Goal: Information Seeking & Learning: Learn about a topic

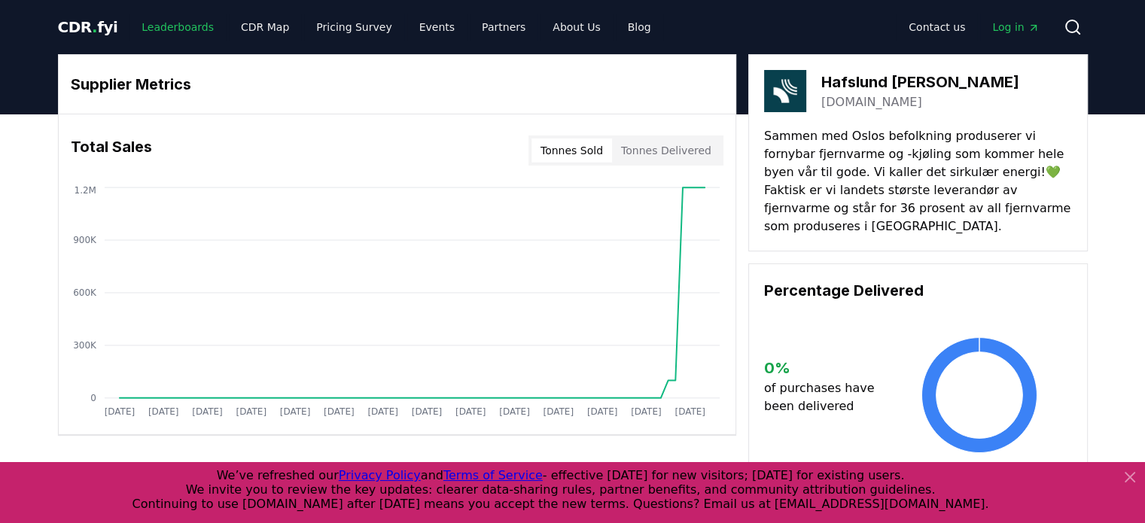
click at [175, 20] on link "Leaderboards" at bounding box center [178, 27] width 96 height 27
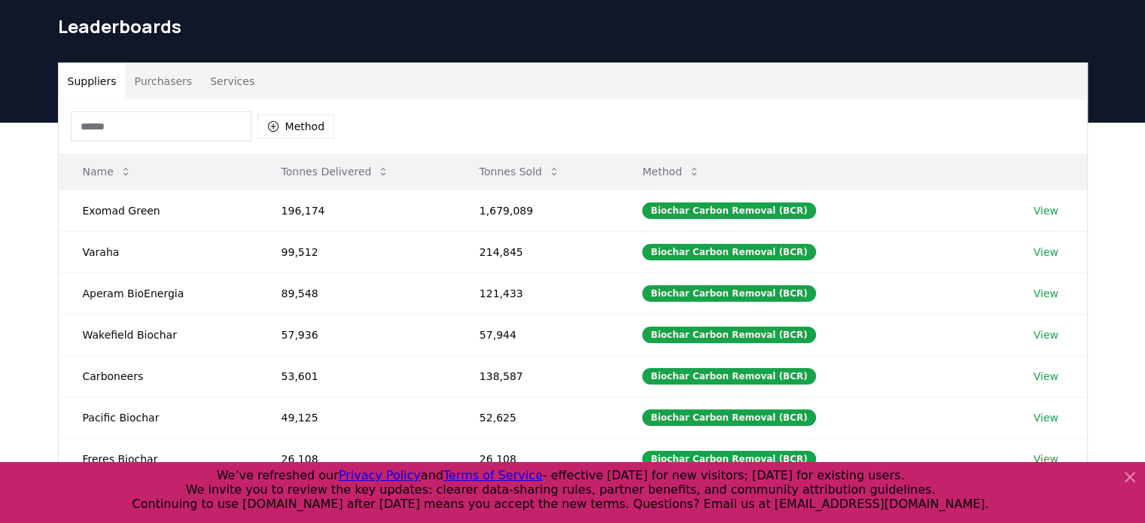
scroll to position [75, 0]
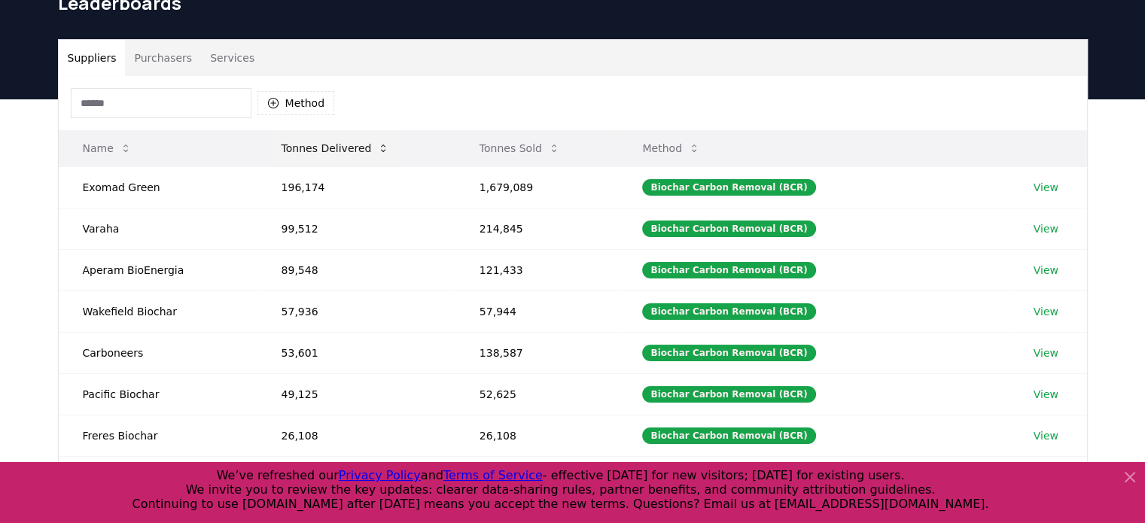
click at [346, 153] on button "Tonnes Delivered" at bounding box center [336, 148] width 133 height 30
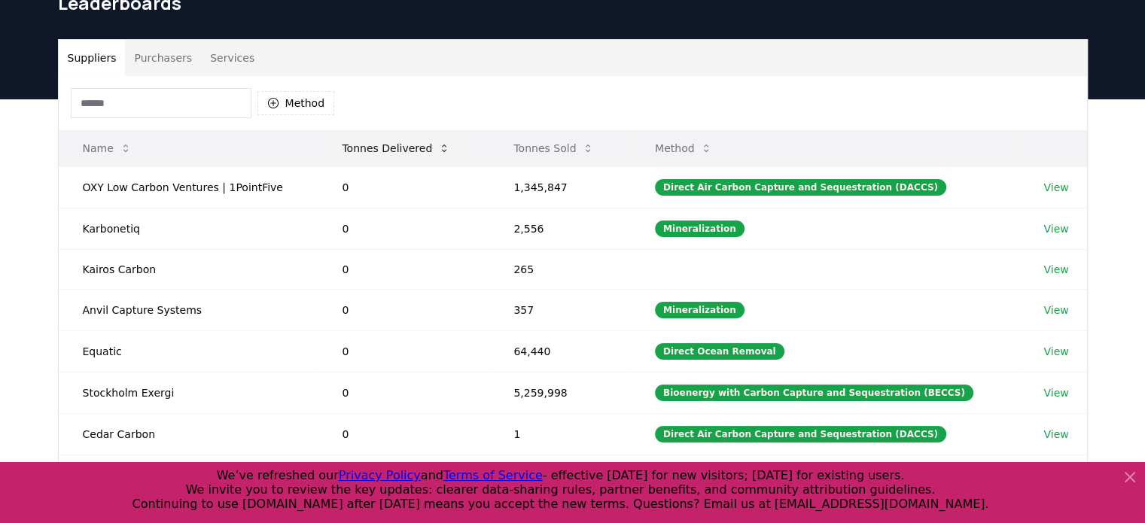
click at [369, 142] on button "Tonnes Delivered" at bounding box center [396, 148] width 133 height 30
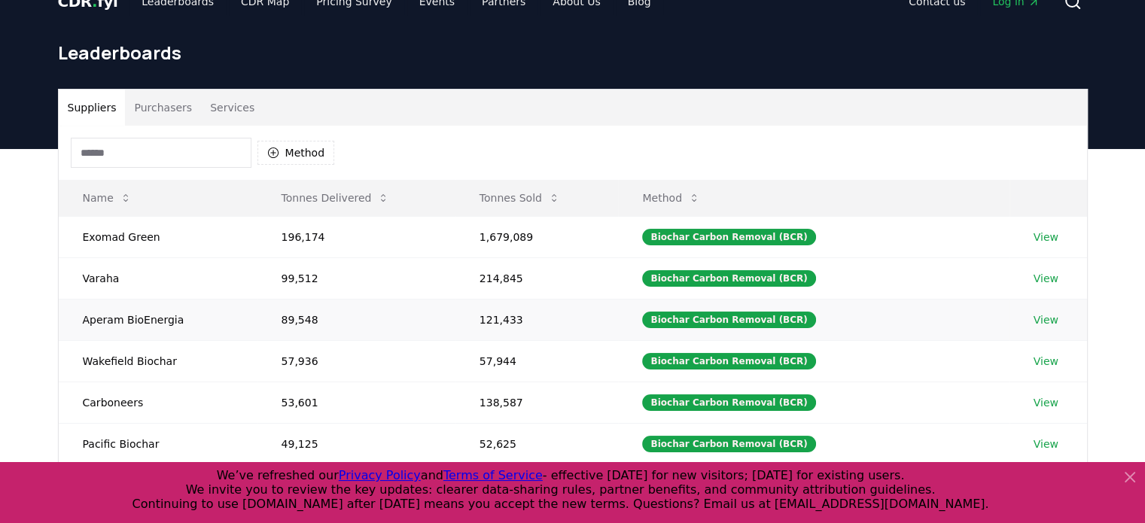
scroll to position [0, 0]
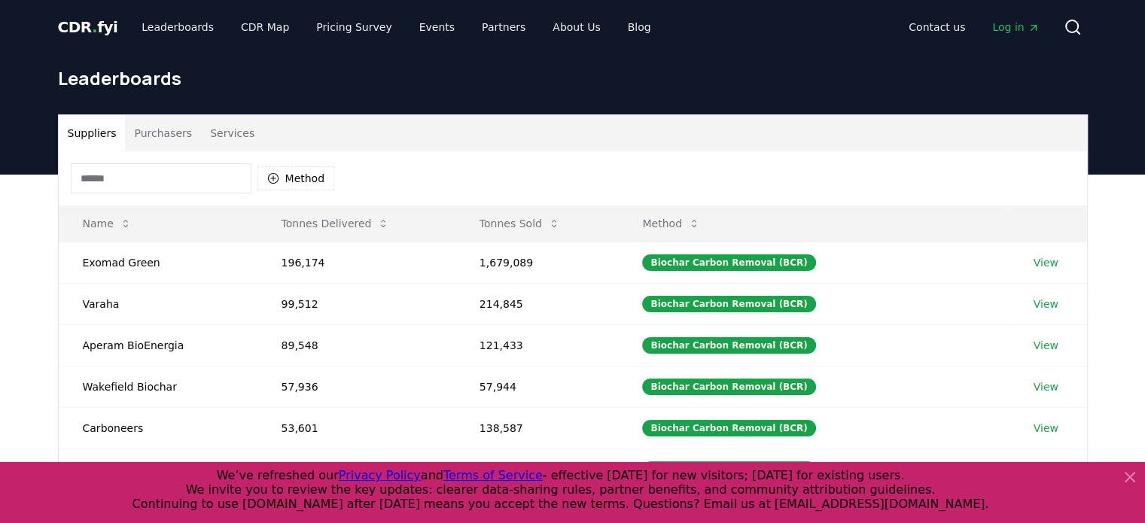
click at [166, 134] on button "Purchasers" at bounding box center [163, 133] width 76 height 36
click at [102, 126] on button "Suppliers" at bounding box center [92, 133] width 67 height 36
click at [533, 228] on button "Tonnes Sold" at bounding box center [520, 224] width 105 height 30
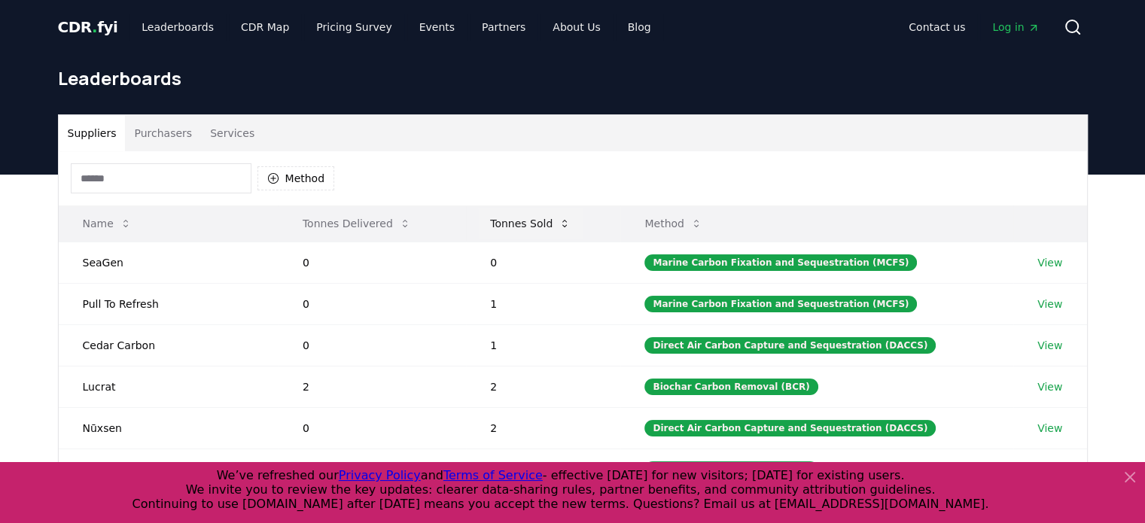
click at [533, 228] on button "Tonnes Sold" at bounding box center [530, 224] width 105 height 30
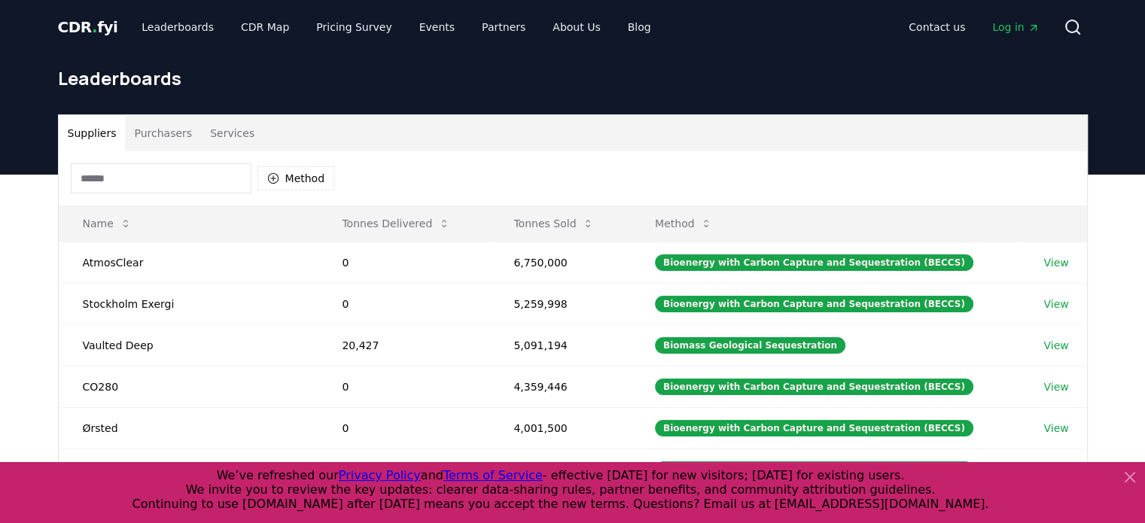
click at [209, 127] on button "Services" at bounding box center [232, 133] width 62 height 36
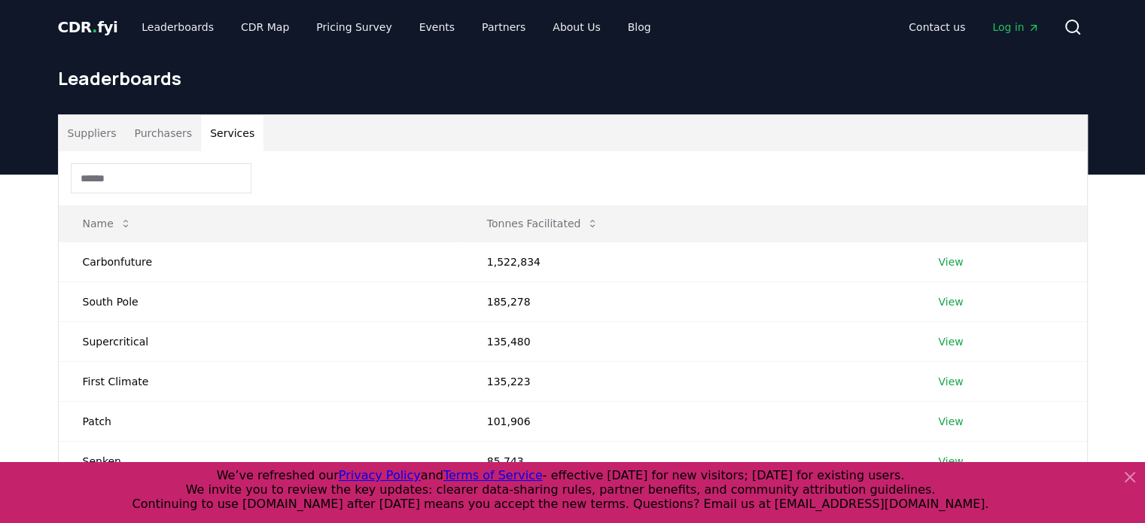
click at [177, 145] on button "Purchasers" at bounding box center [163, 133] width 76 height 36
click at [219, 140] on button "Services" at bounding box center [232, 133] width 62 height 36
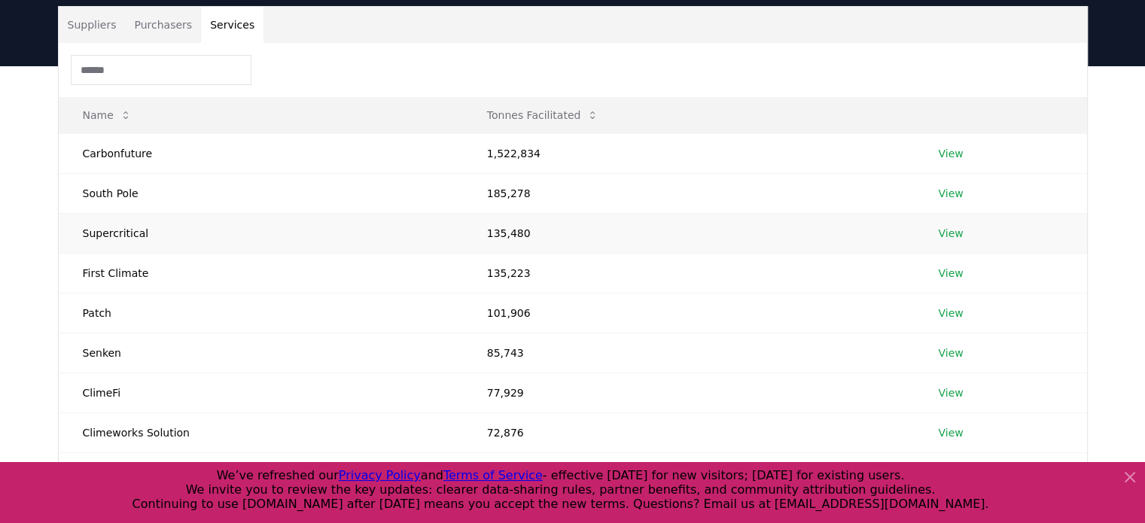
scroll to position [151, 0]
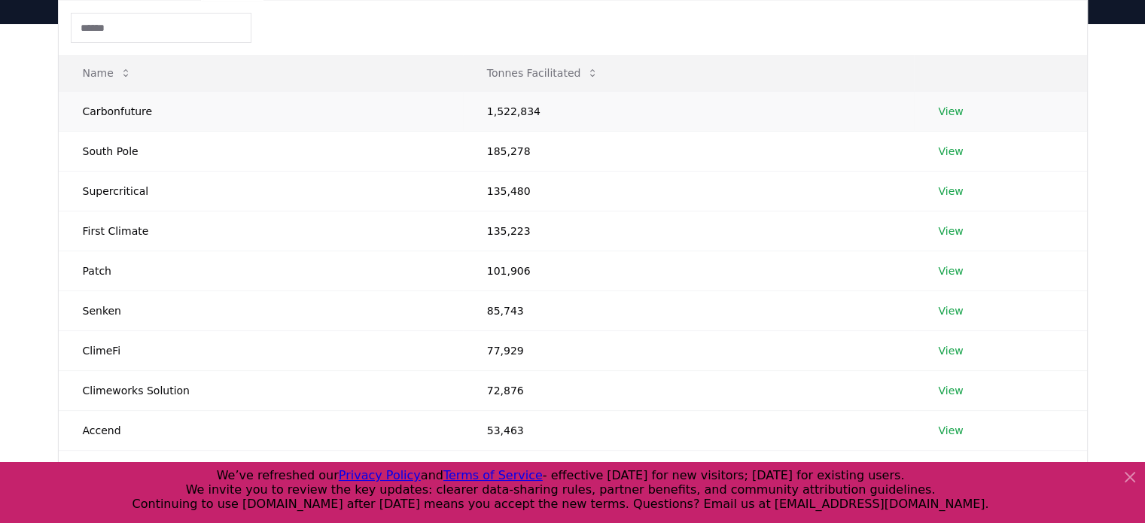
click at [958, 111] on link "View" at bounding box center [950, 111] width 25 height 15
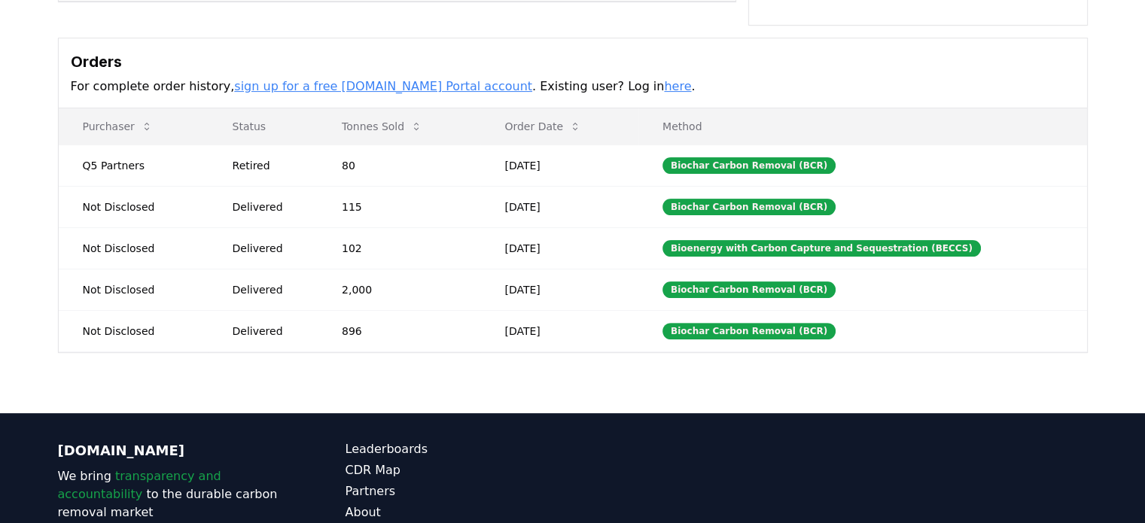
scroll to position [452, 0]
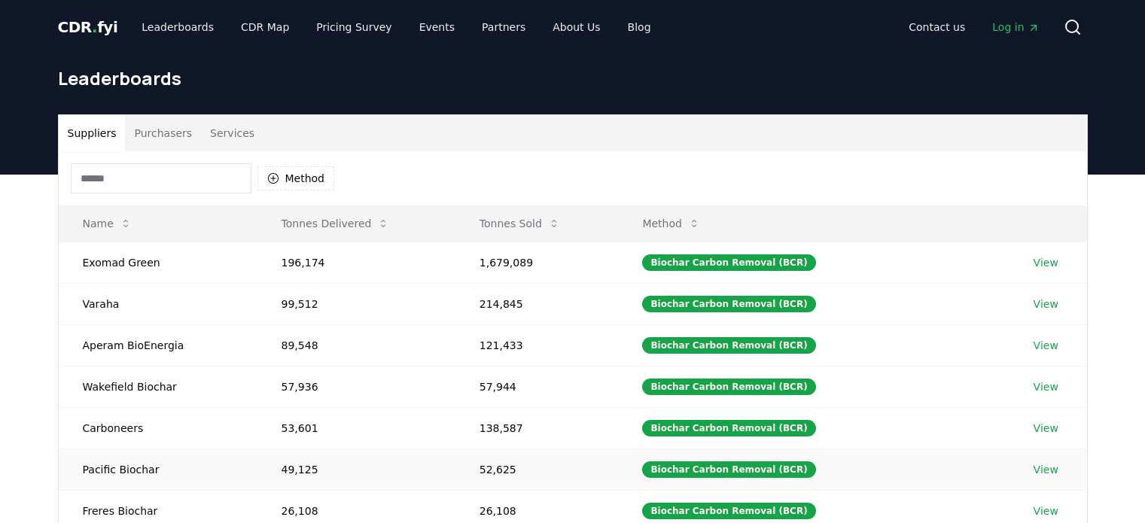
scroll to position [151, 0]
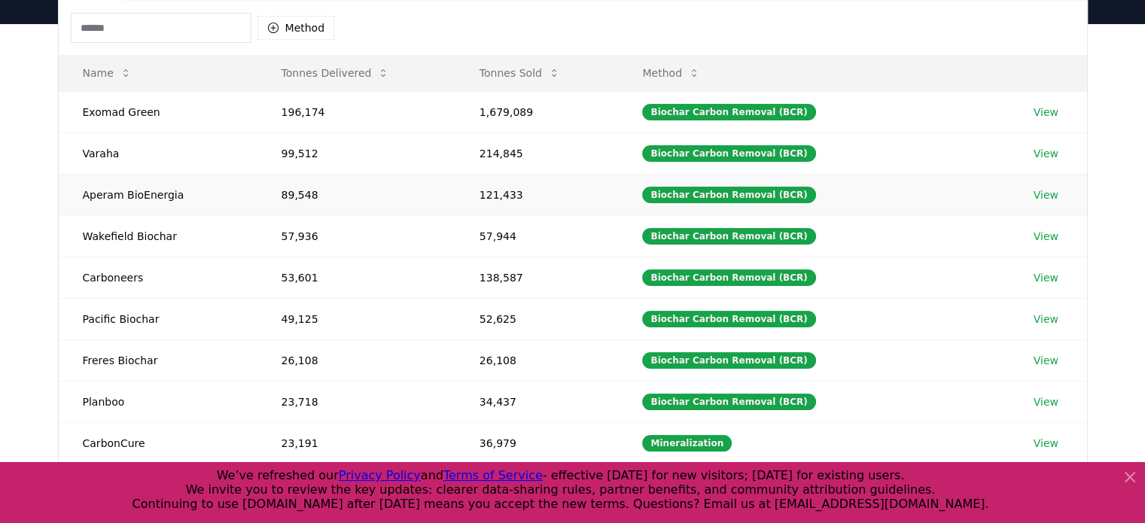
click at [59, 200] on td "Aperam BioEnergia" at bounding box center [158, 194] width 199 height 41
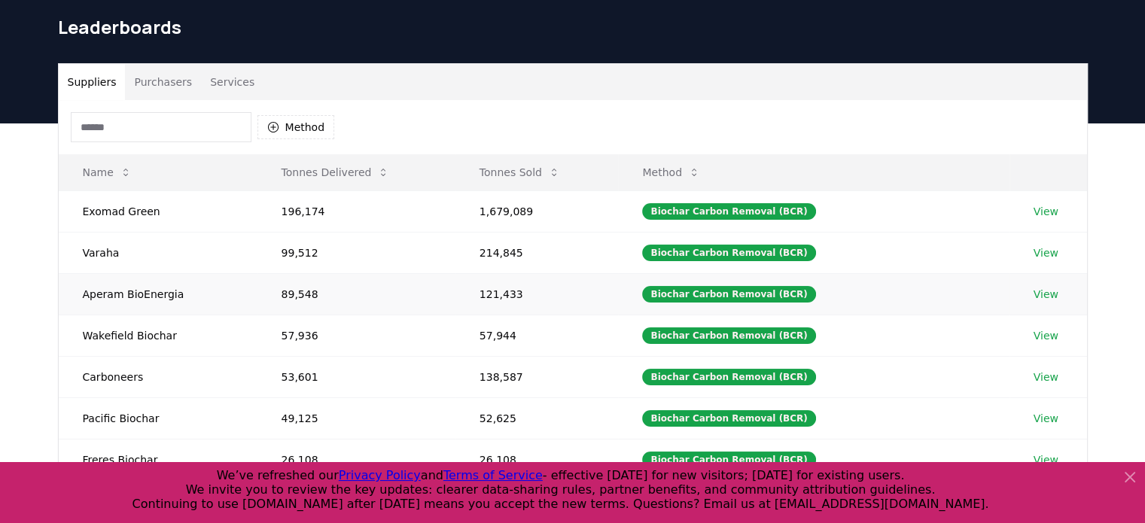
scroll to position [47, 0]
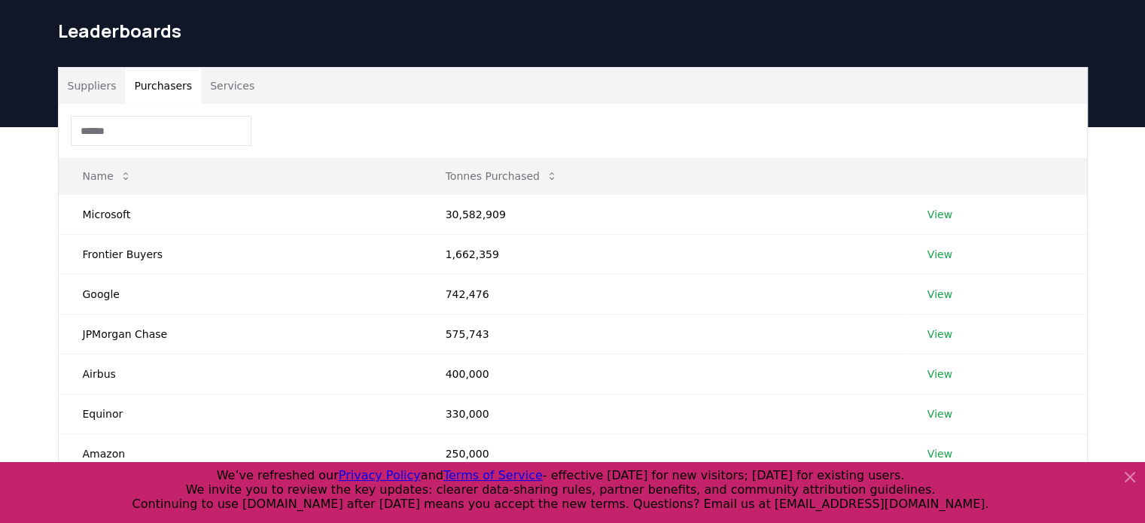
click at [172, 87] on button "Purchasers" at bounding box center [163, 86] width 76 height 36
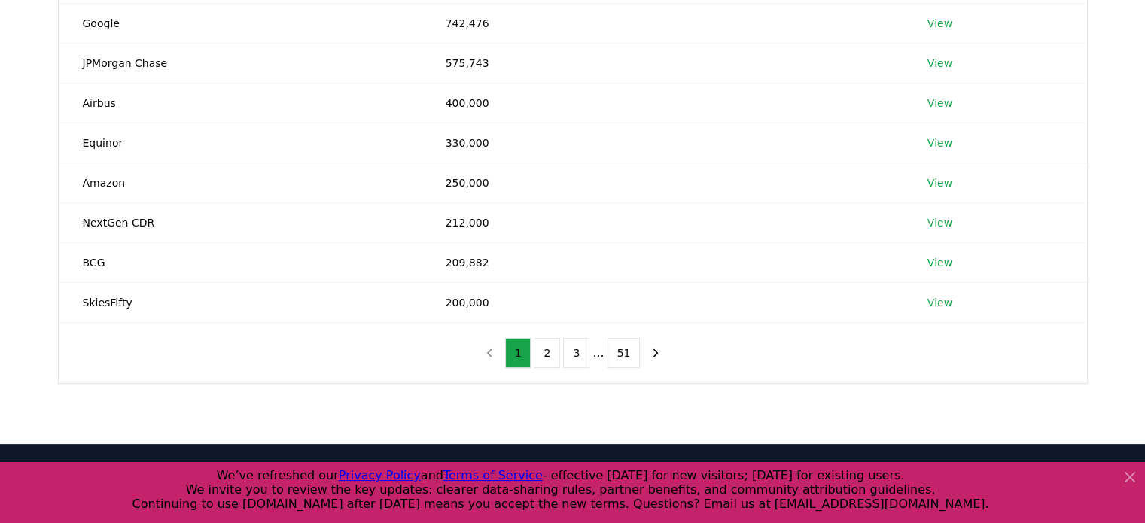
scroll to position [319, 0]
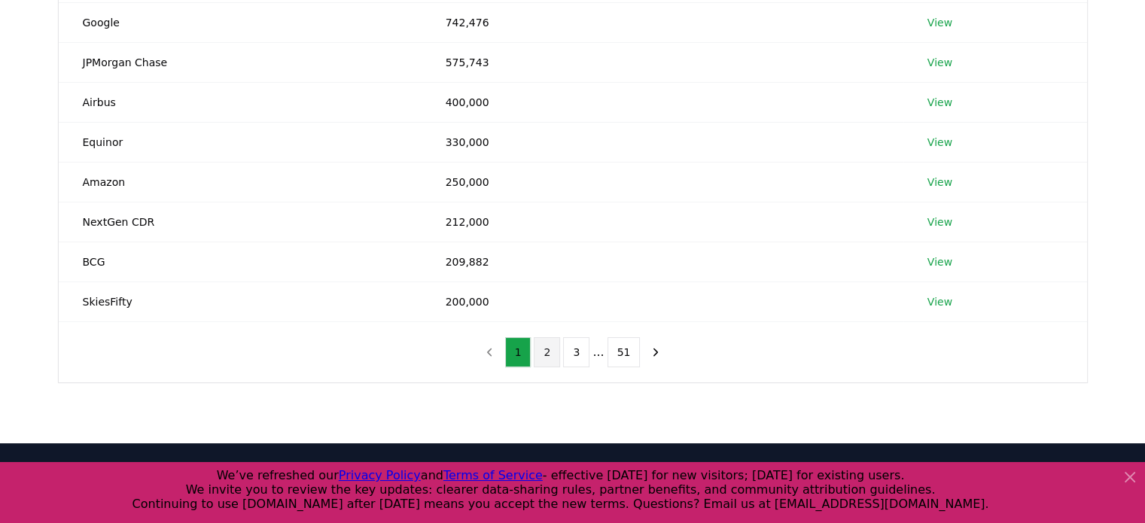
click at [554, 355] on button "2" at bounding box center [547, 352] width 26 height 30
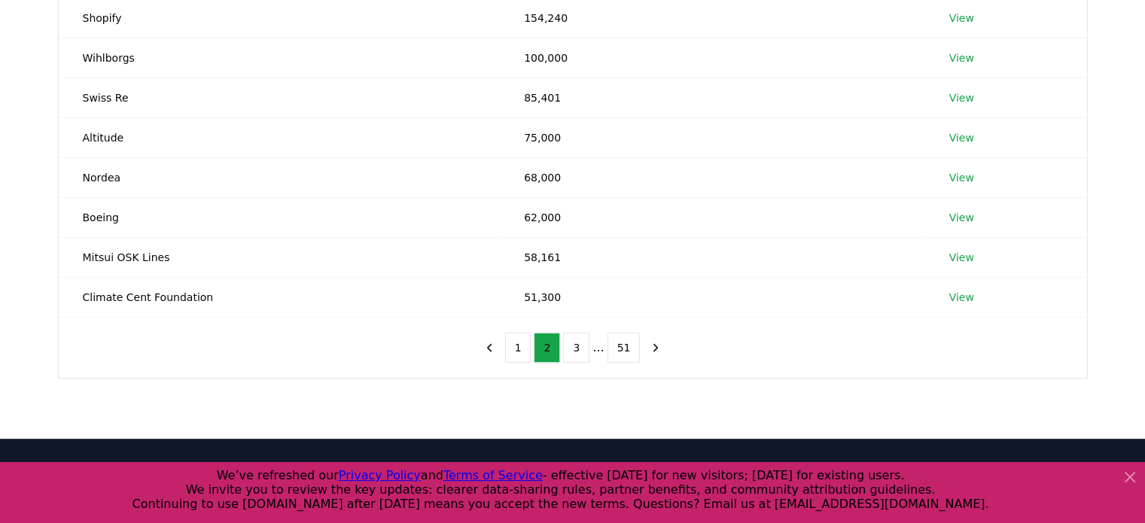
scroll to position [325, 0]
click at [529, 337] on button "1" at bounding box center [518, 347] width 26 height 30
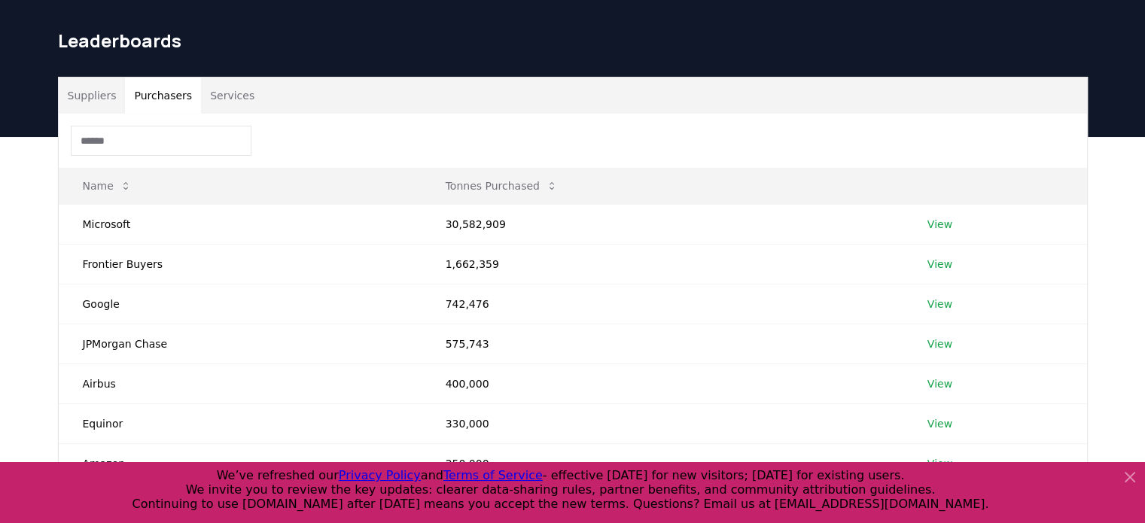
scroll to position [36, 0]
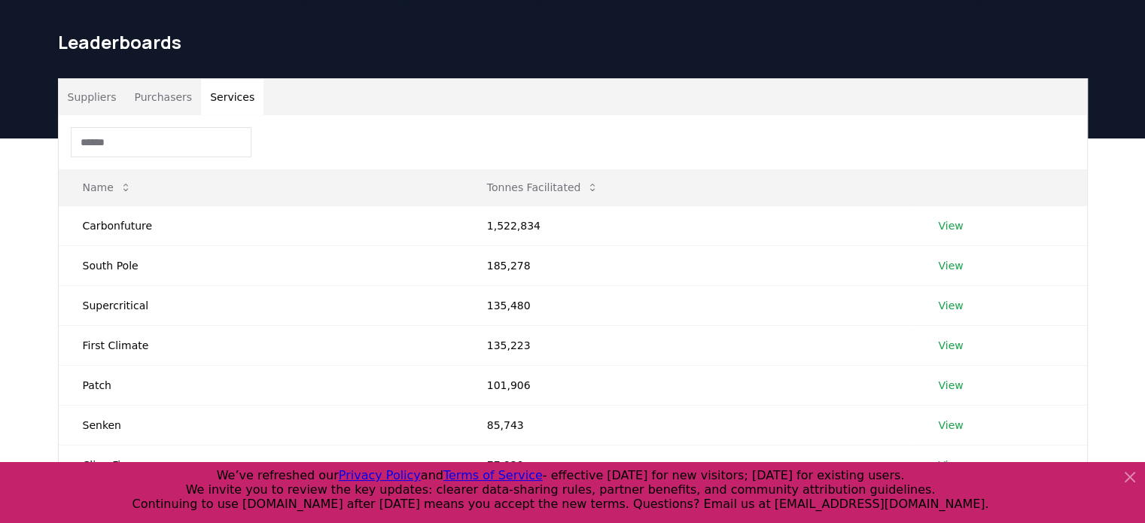
click at [220, 96] on button "Services" at bounding box center [232, 97] width 62 height 36
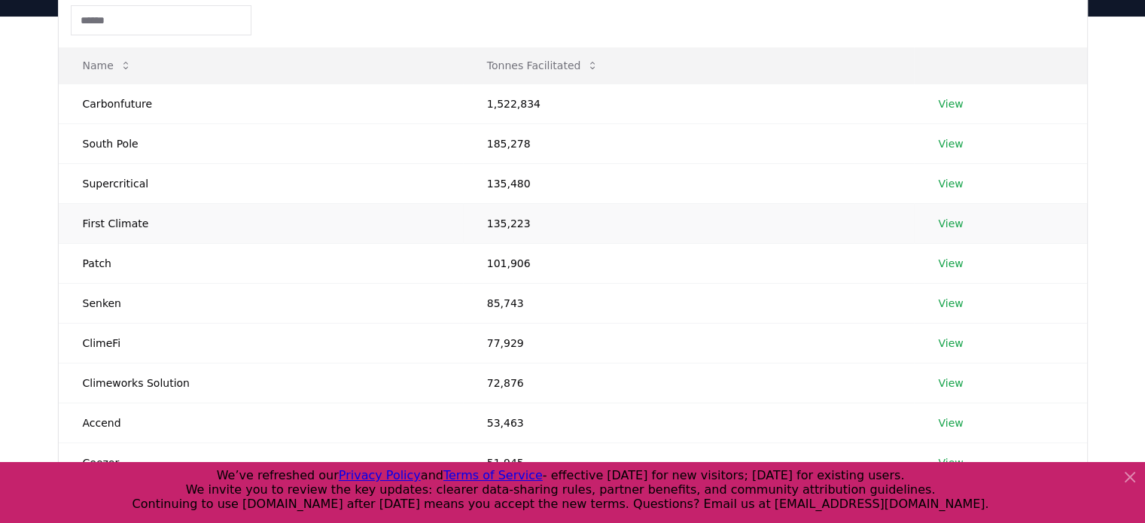
scroll to position [83, 0]
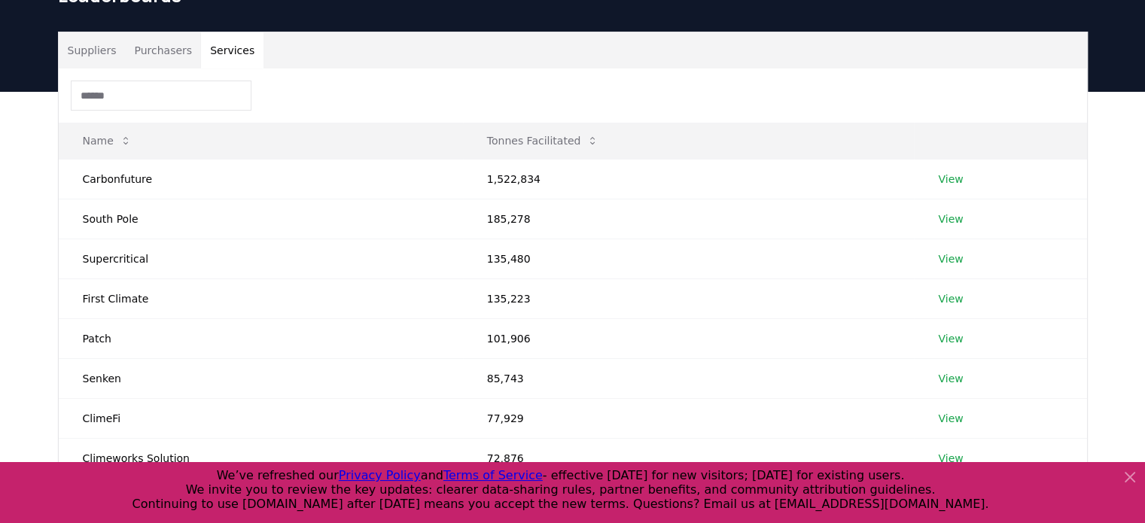
click at [94, 47] on button "Suppliers" at bounding box center [92, 50] width 67 height 36
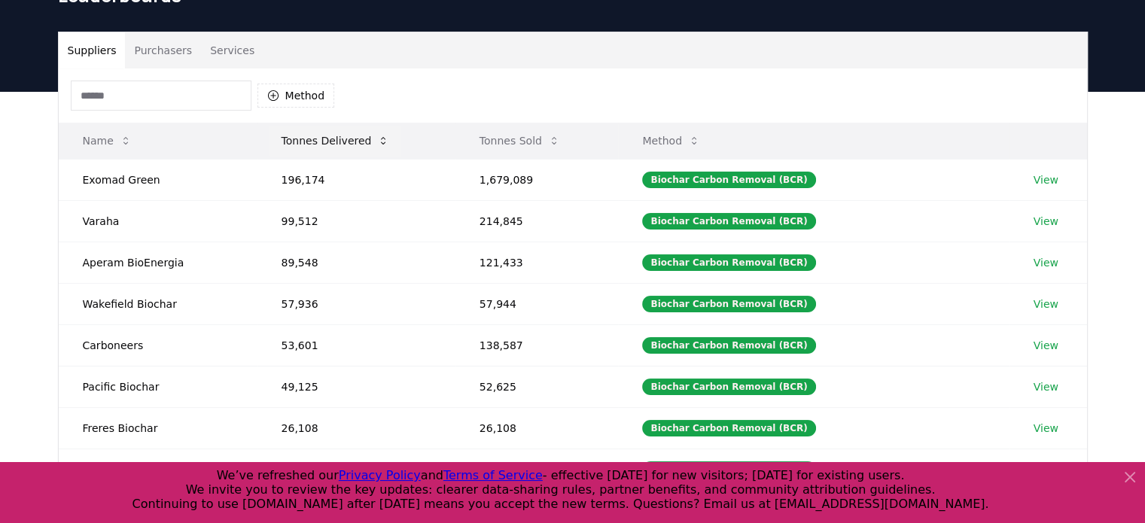
click at [358, 139] on button "Tonnes Delivered" at bounding box center [336, 141] width 133 height 30
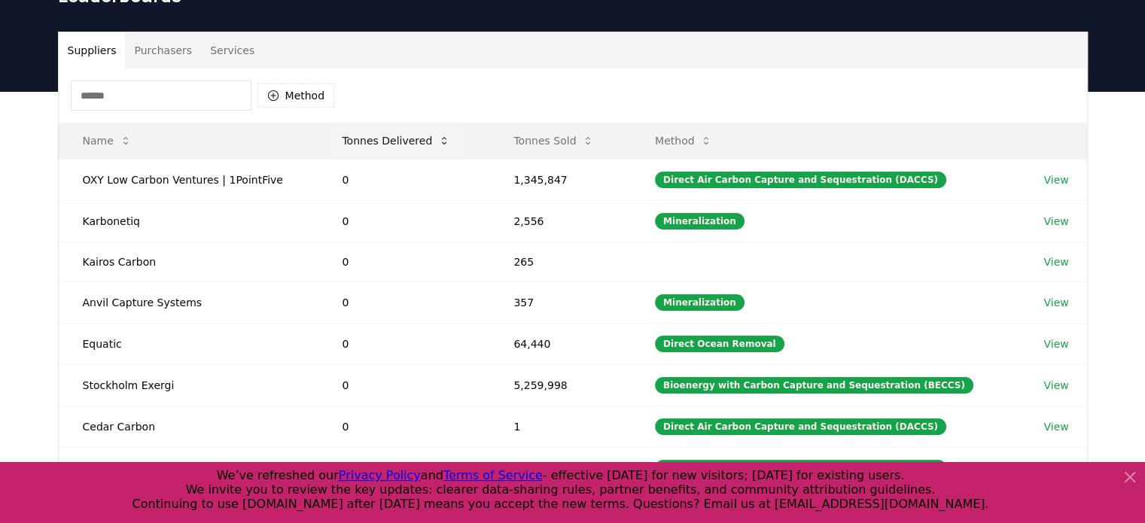
click at [358, 139] on button "Tonnes Delivered" at bounding box center [396, 141] width 133 height 30
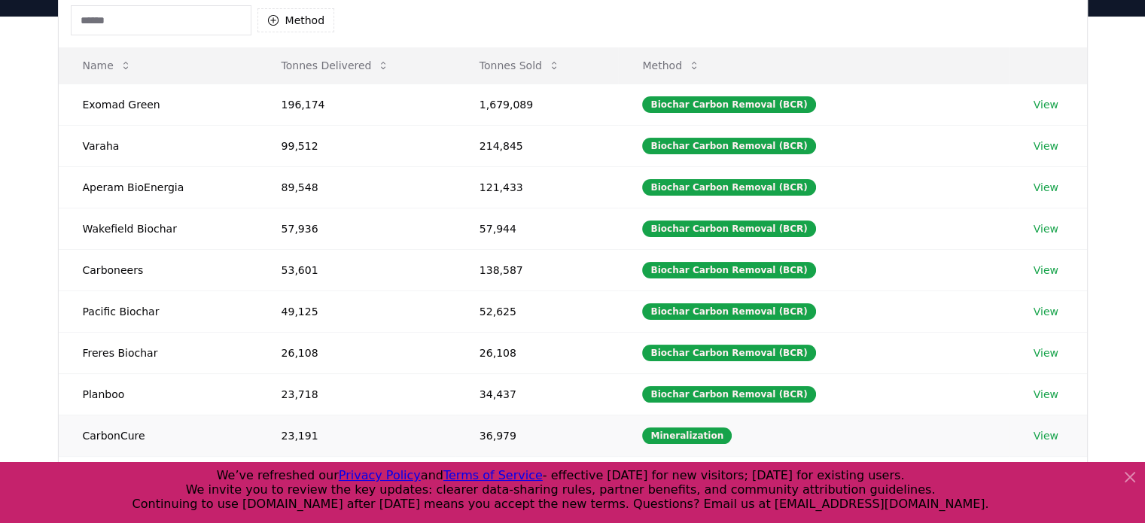
scroll to position [233, 0]
